Goal: Task Accomplishment & Management: Manage account settings

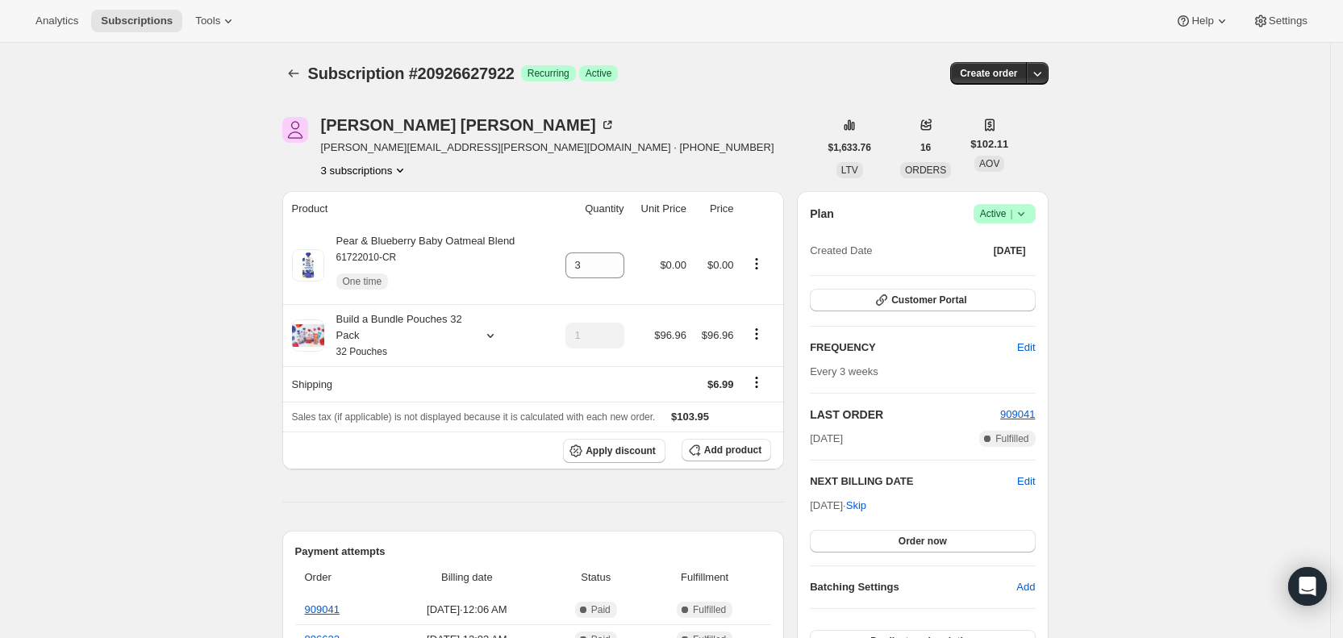
click at [162, 21] on span "Subscriptions" at bounding box center [137, 21] width 72 height 13
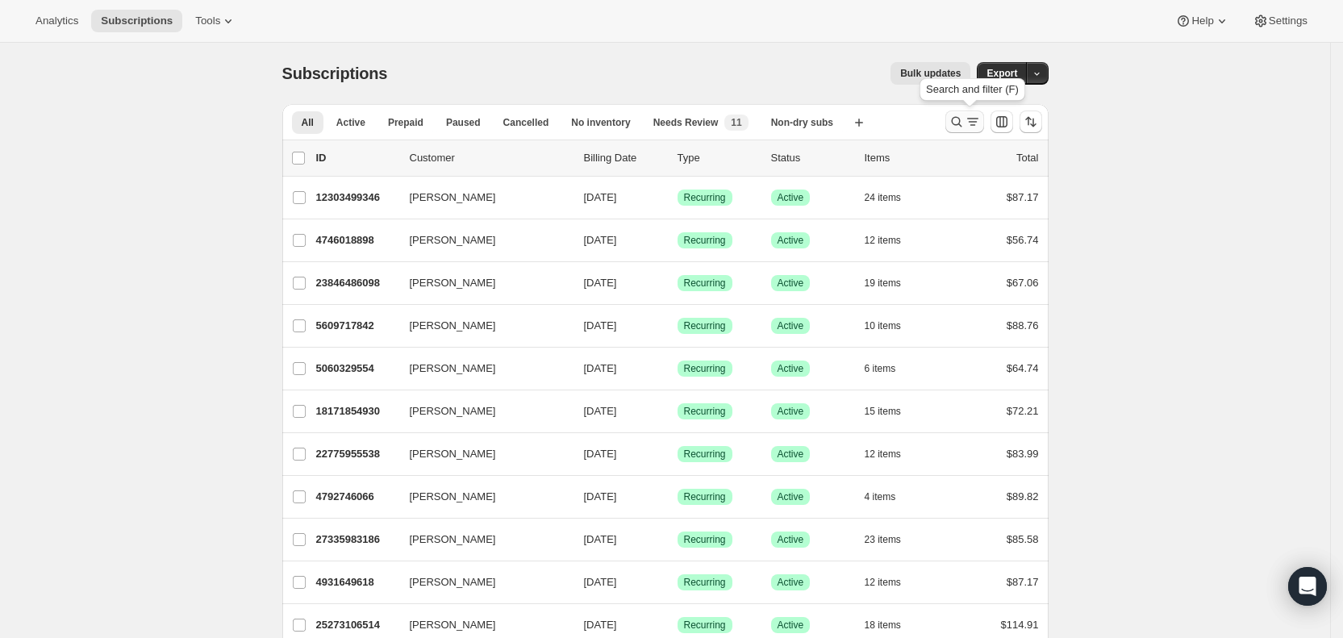
click at [980, 123] on icon "Search and filter results" at bounding box center [973, 122] width 16 height 16
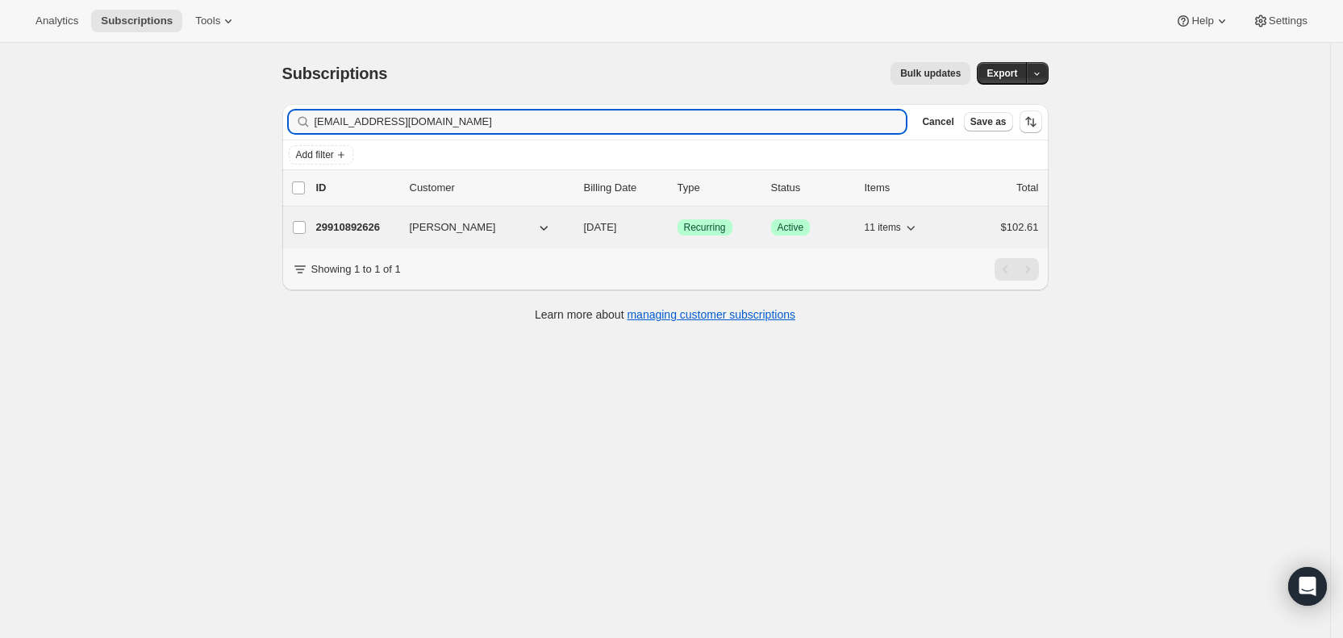
type input "[EMAIL_ADDRESS][DOMAIN_NAME]"
click at [626, 219] on p "[DATE]" at bounding box center [624, 227] width 81 height 16
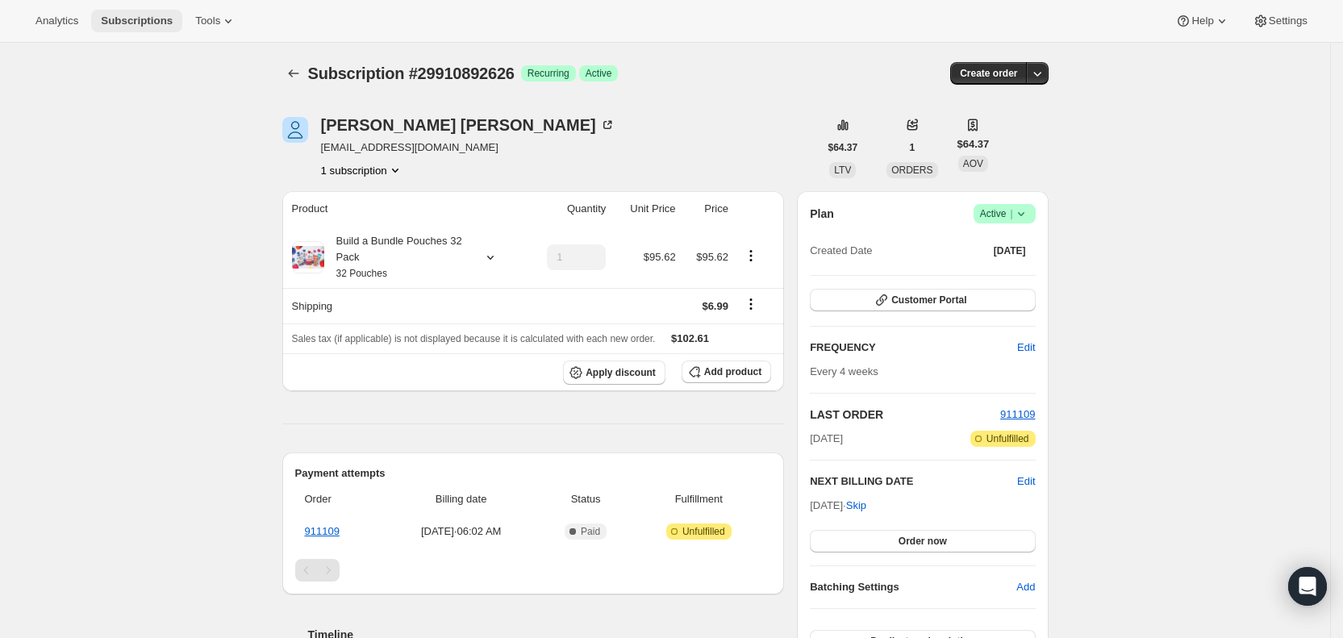
click at [134, 17] on span "Subscriptions" at bounding box center [137, 21] width 72 height 13
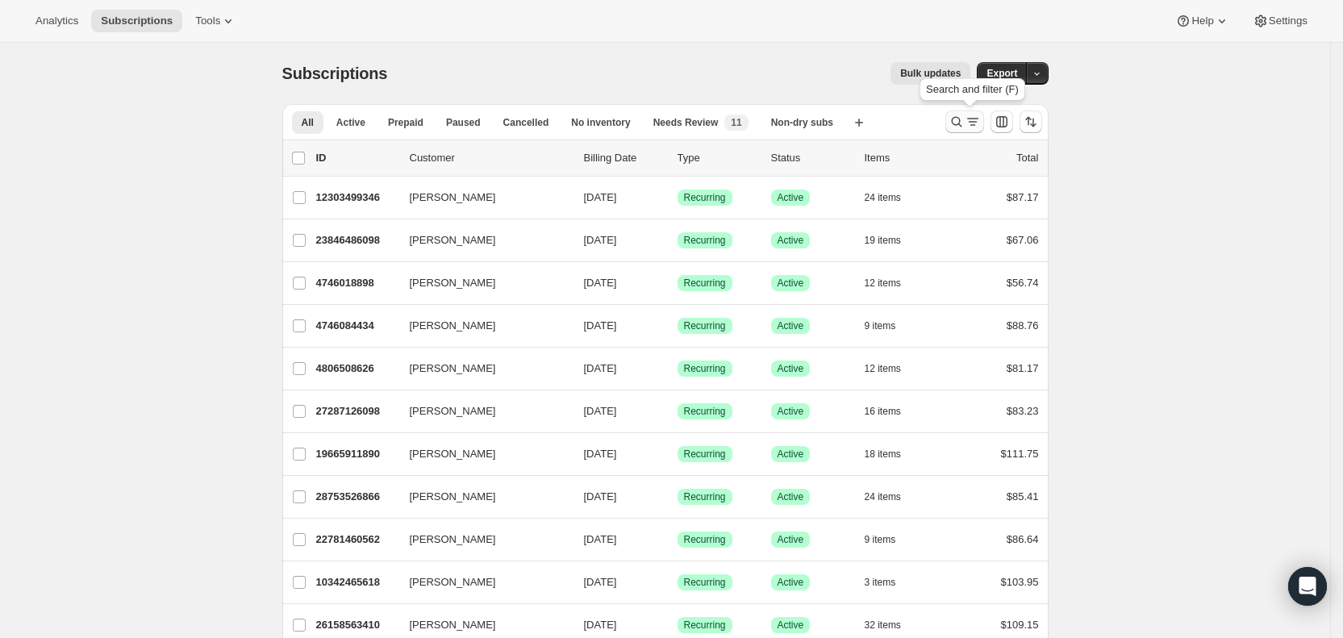
click at [978, 112] on button "Search and filter results" at bounding box center [964, 121] width 39 height 23
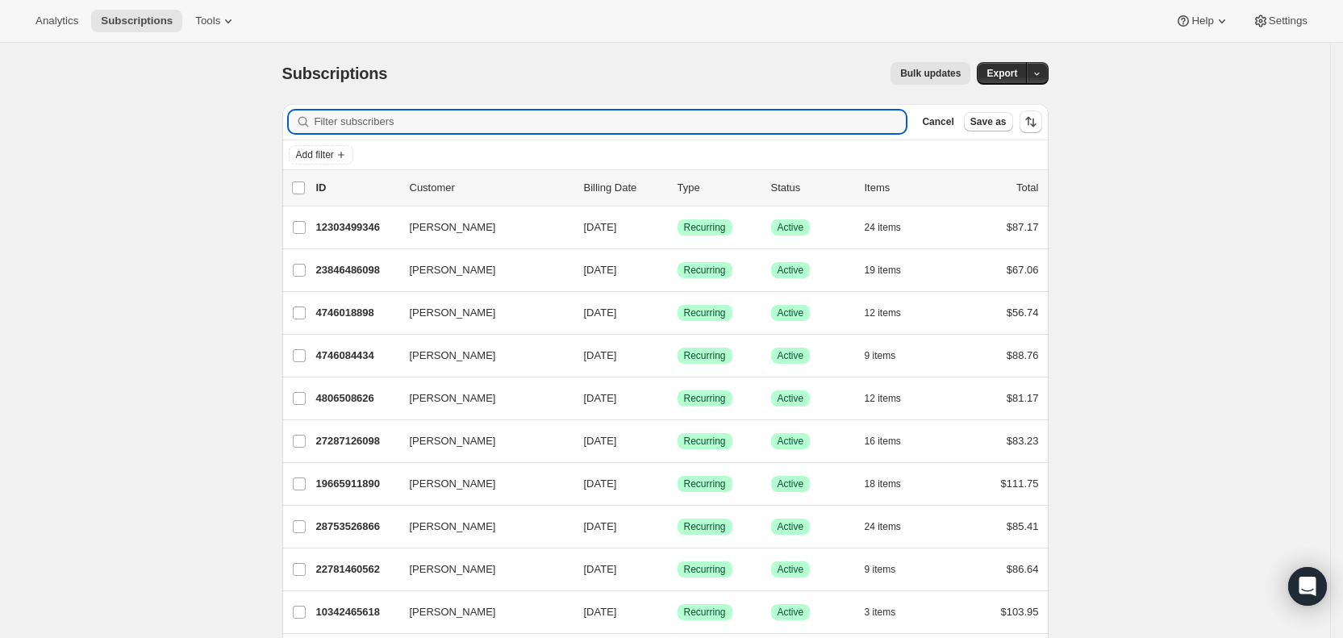
paste input "[PERSON_NAME][EMAIL_ADDRESS][PERSON_NAME][DOMAIN_NAME]"
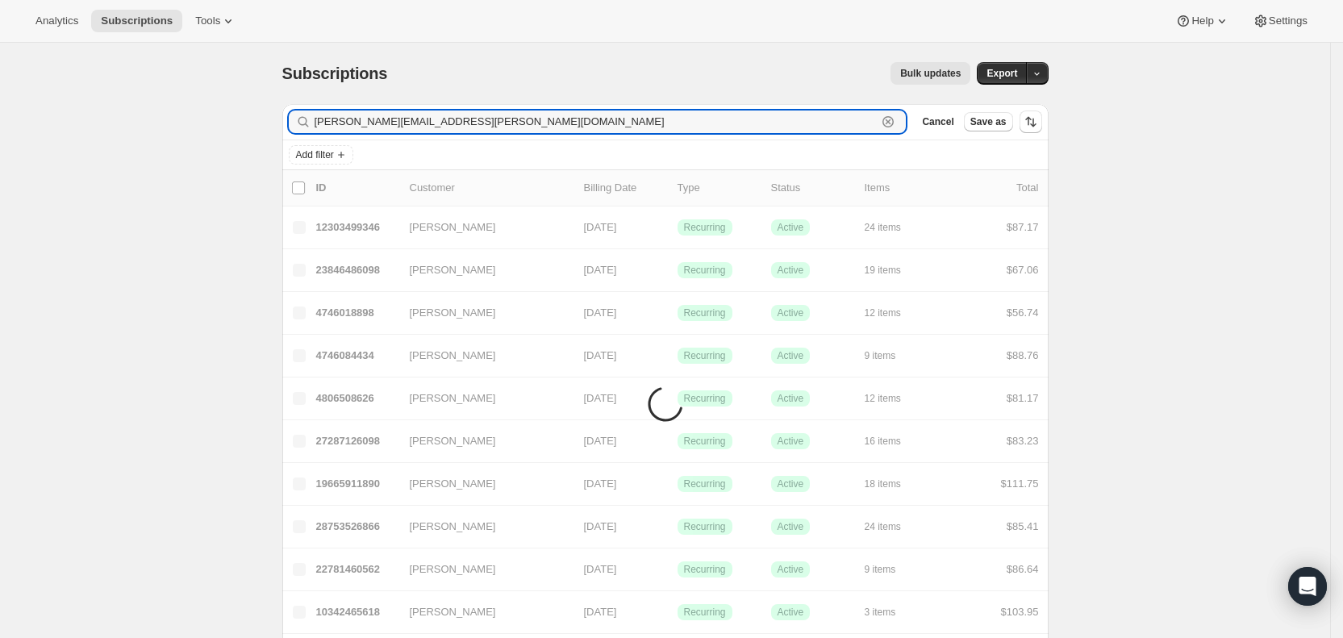
type input "[PERSON_NAME][EMAIL_ADDRESS][PERSON_NAME][DOMAIN_NAME]"
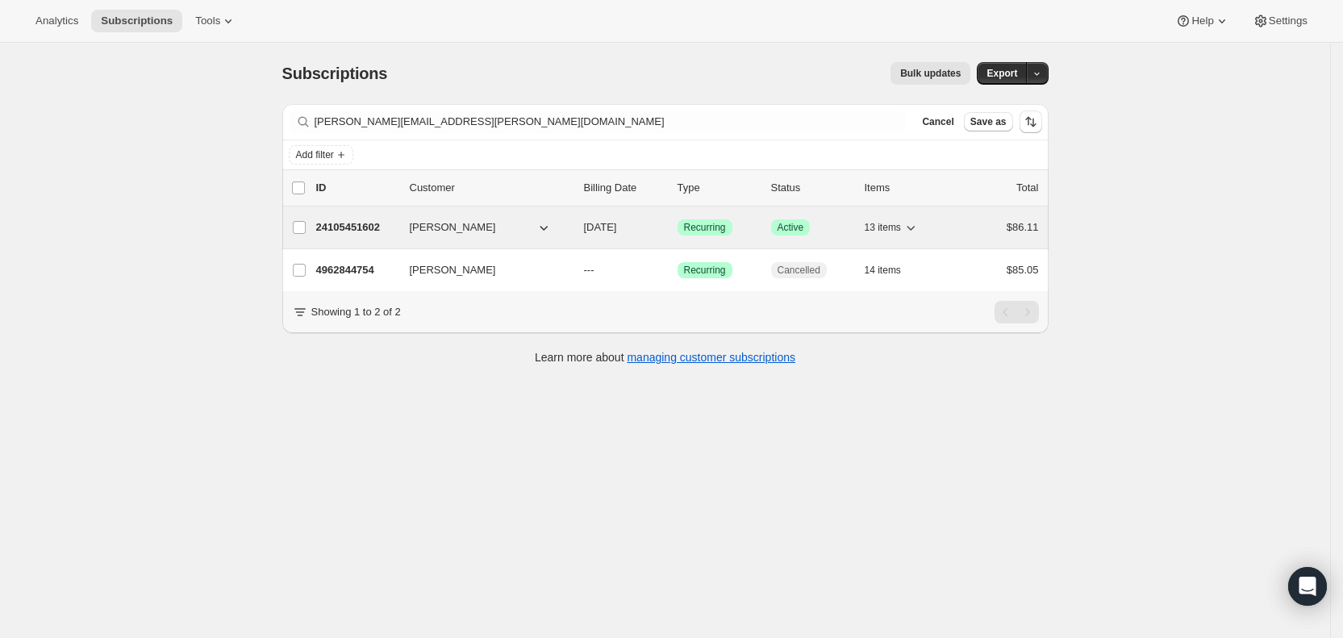
click at [617, 228] on span "[DATE]" at bounding box center [600, 227] width 33 height 12
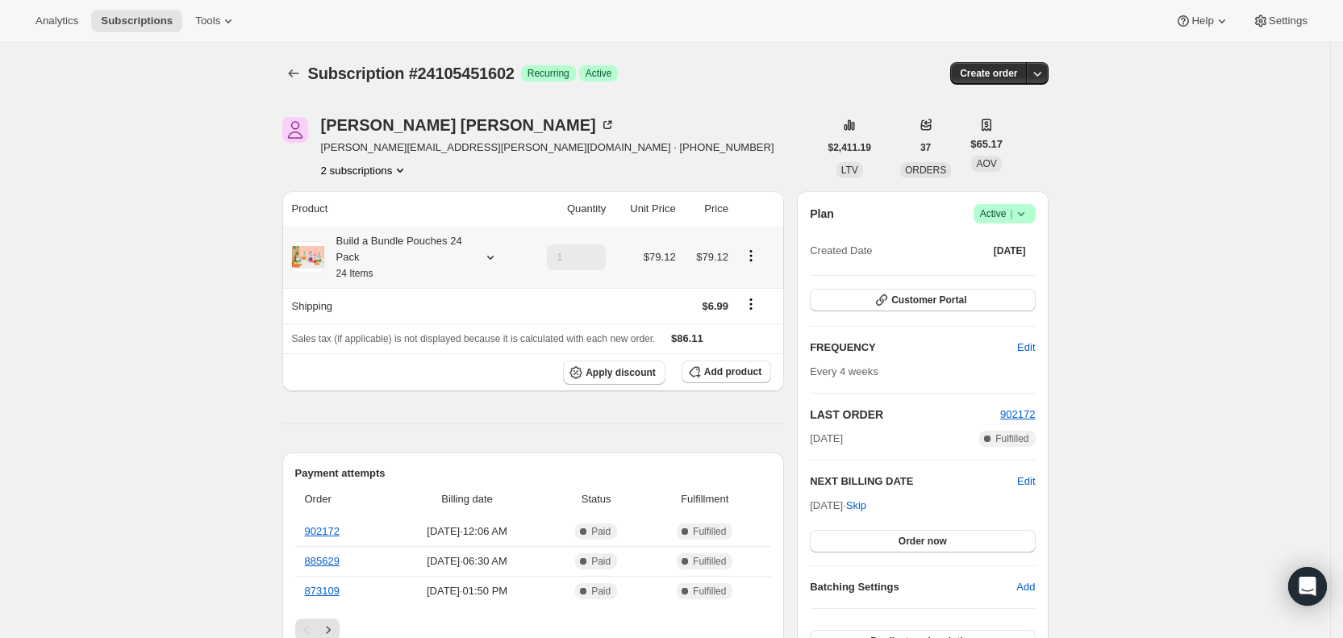
click at [494, 258] on icon at bounding box center [490, 257] width 16 height 16
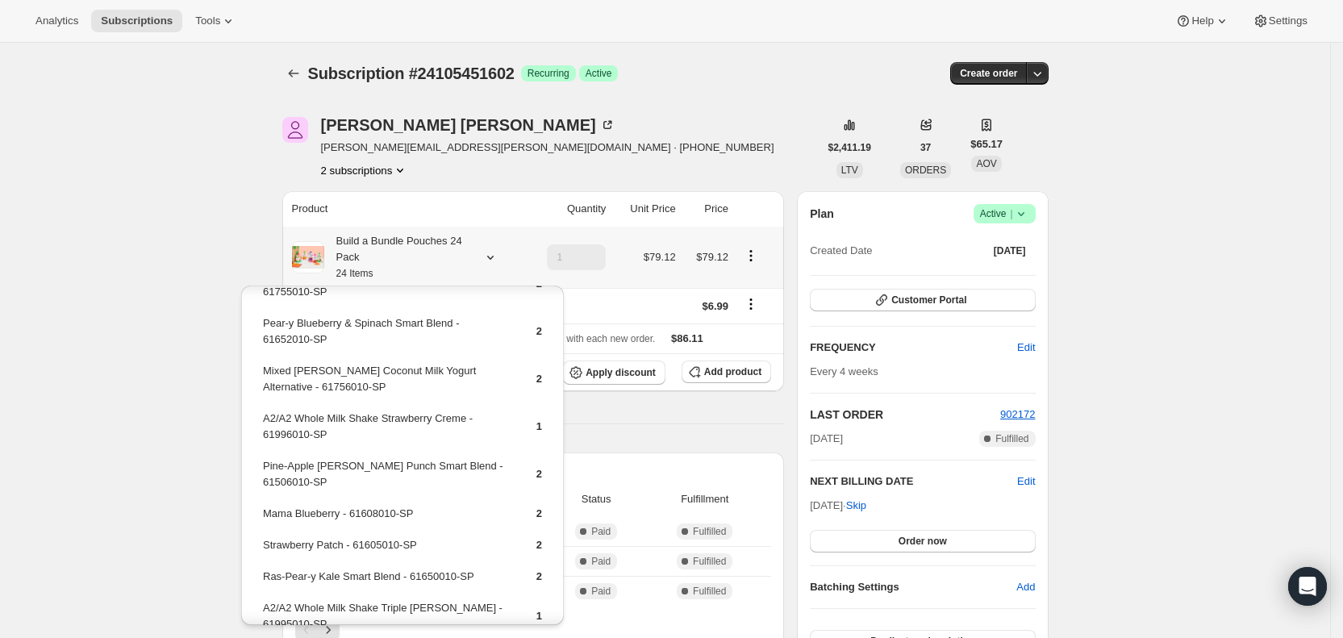
scroll to position [173, 0]
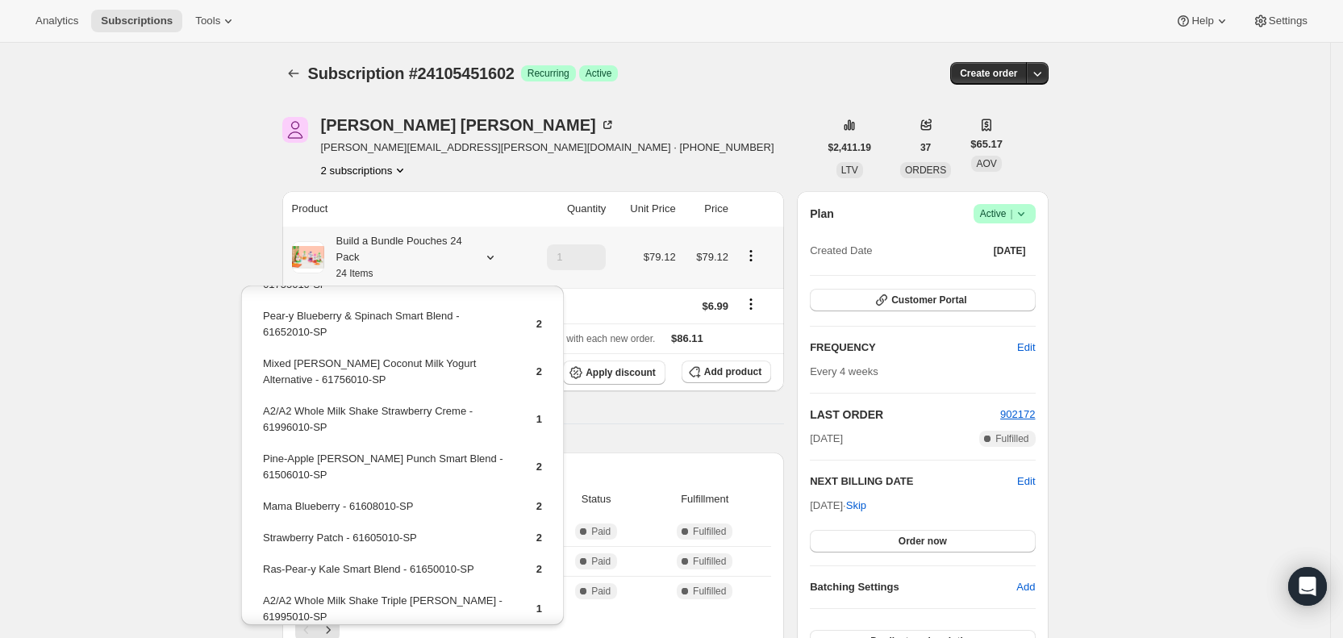
drag, startPoint x: 556, startPoint y: 343, endPoint x: 547, endPoint y: 438, distance: 95.6
click at [547, 437] on div "Peach Sunrise Dairy-Free Smoothie - 61758010-SP 2 Strawberry Oat Bar - 68221010…" at bounding box center [402, 401] width 323 height 577
click at [544, 520] on div "Peach Sunrise Dairy-Free Smoothie - 61758010-SP 2 Strawberry Oat Bar - 68221010…" at bounding box center [402, 401] width 323 height 577
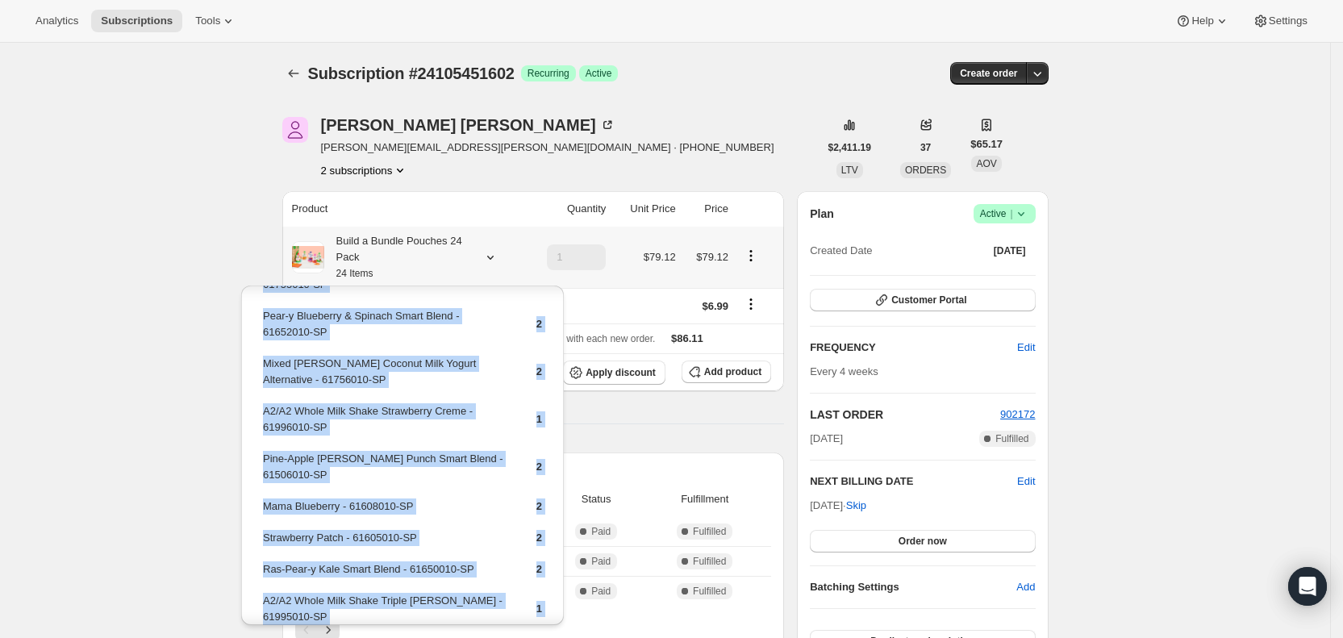
click at [544, 520] on div "Peach Sunrise Dairy-Free Smoothie - 61758010-SP 2 Strawberry Oat Bar - 68221010…" at bounding box center [402, 401] width 323 height 577
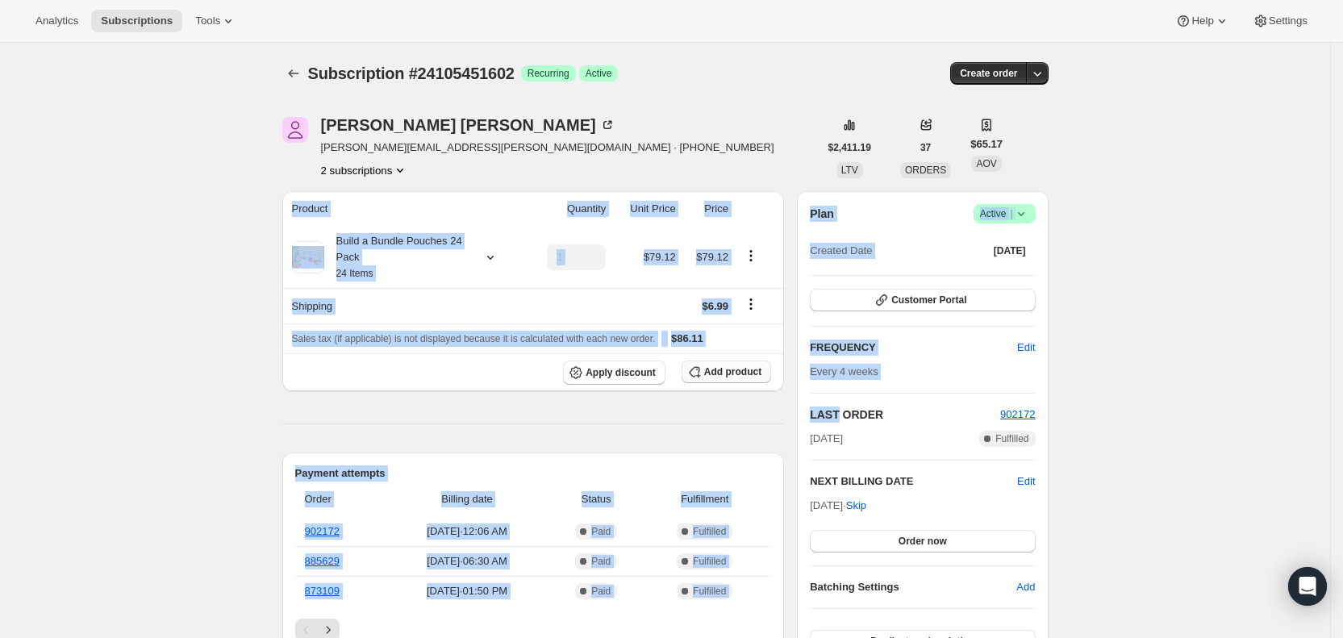
click at [742, 366] on span "Add product" at bounding box center [732, 371] width 57 height 13
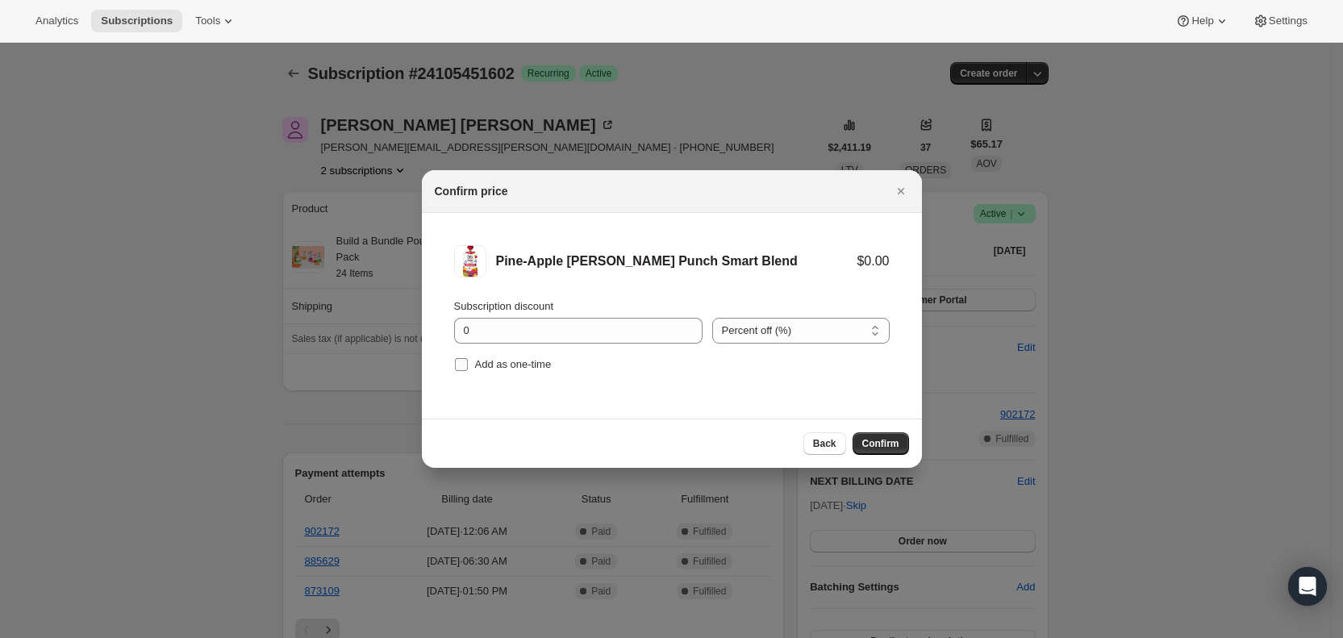
click at [487, 369] on span "Add as one-time" at bounding box center [513, 364] width 77 height 12
click at [468, 369] on input "Add as one-time" at bounding box center [461, 364] width 13 height 13
checkbox input "true"
click at [879, 444] on span "Confirm" at bounding box center [880, 443] width 37 height 13
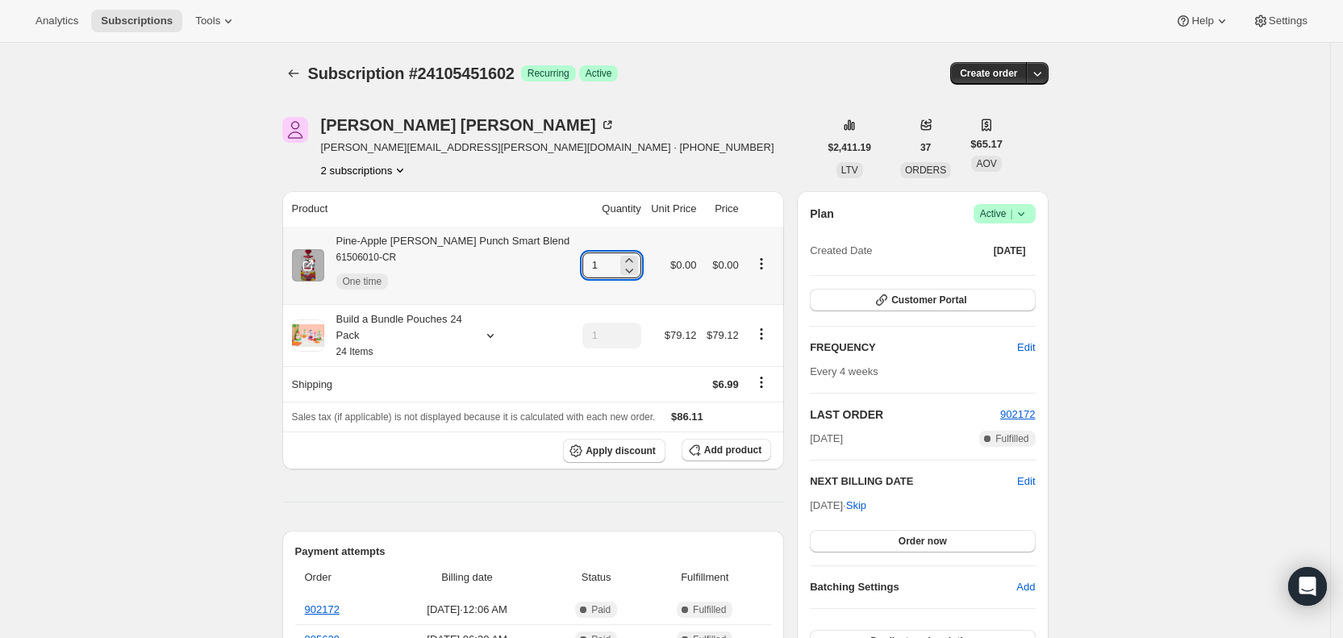
drag, startPoint x: 577, startPoint y: 269, endPoint x: 604, endPoint y: 267, distance: 27.5
click at [604, 267] on div "1" at bounding box center [611, 265] width 59 height 26
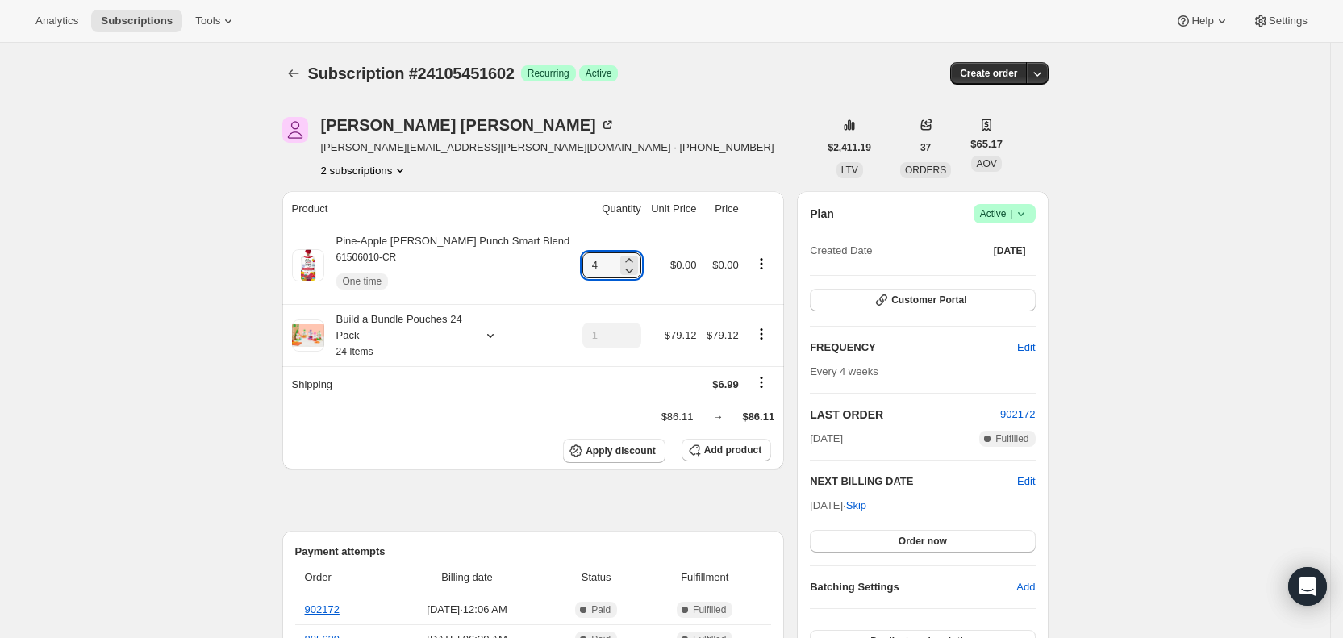
type input "4"
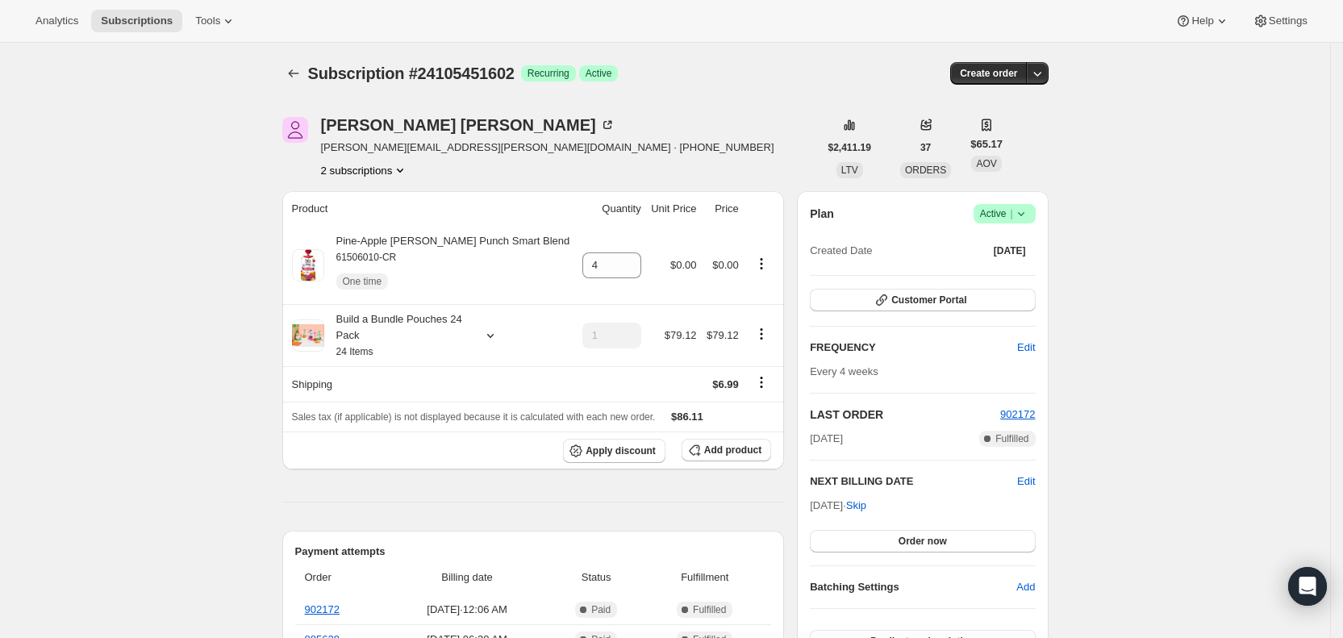
drag, startPoint x: 1297, startPoint y: 52, endPoint x: 1343, endPoint y: 49, distance: 46.1
drag, startPoint x: 1343, startPoint y: 49, endPoint x: 1354, endPoint y: 39, distance: 15.4
click at [1342, 39] on html "Analytics Subscriptions Tools Help Settings Skip to content Subscription #24105…" at bounding box center [671, 319] width 1343 height 638
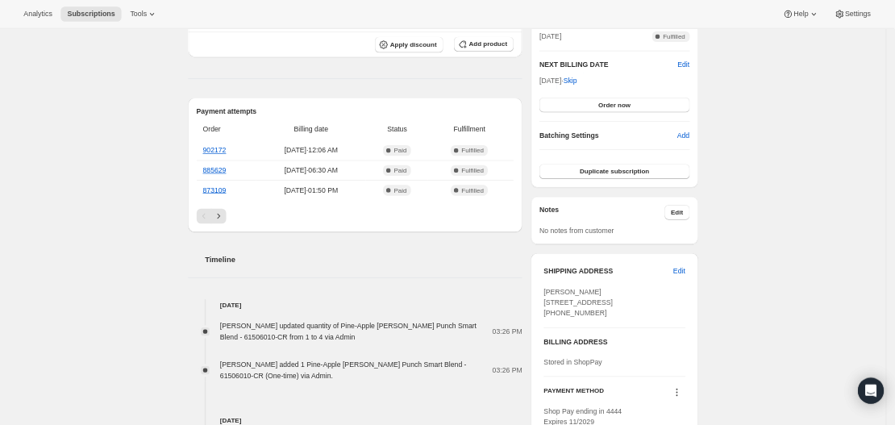
scroll to position [382, 0]
drag, startPoint x: 1061, startPoint y: -59, endPoint x: 1037, endPoint y: -74, distance: 28.6
